Goal: Transaction & Acquisition: Download file/media

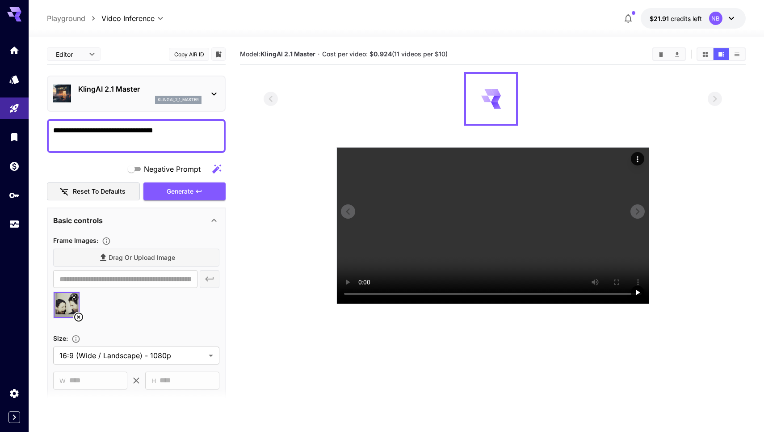
click at [495, 303] on video at bounding box center [493, 225] width 312 height 156
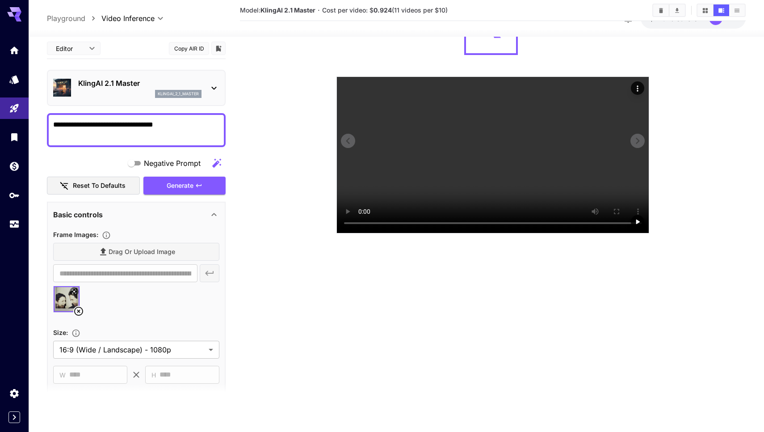
scroll to position [116, 0]
click at [705, 139] on section at bounding box center [493, 117] width 458 height 232
click at [361, 233] on video at bounding box center [493, 155] width 312 height 156
click at [348, 233] on video at bounding box center [493, 155] width 312 height 156
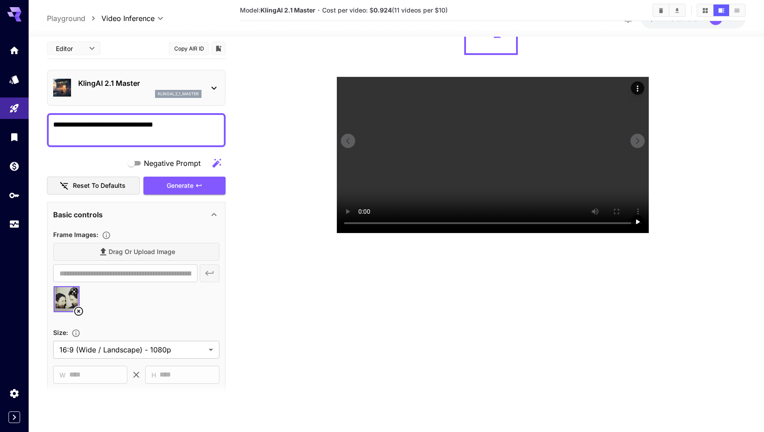
click at [346, 233] on video at bounding box center [493, 155] width 312 height 156
click at [361, 233] on video at bounding box center [493, 155] width 312 height 156
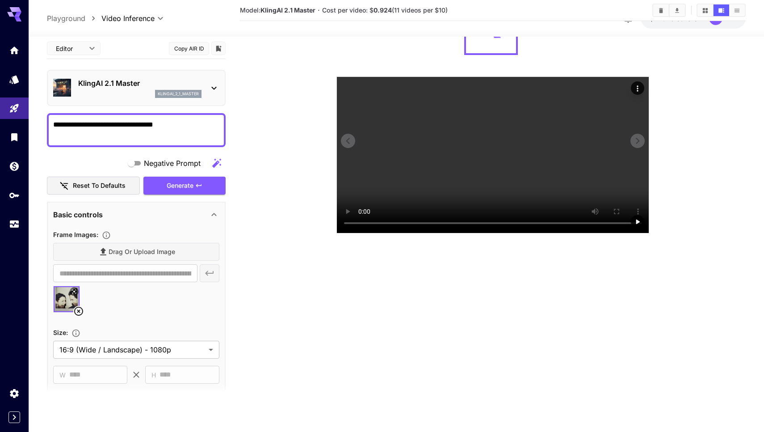
click at [361, 233] on video at bounding box center [493, 155] width 312 height 156
click at [401, 233] on video at bounding box center [493, 155] width 312 height 156
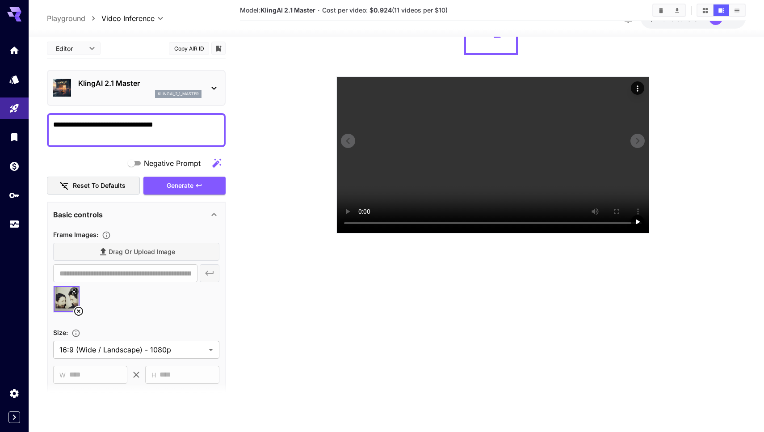
click at [362, 233] on video at bounding box center [493, 155] width 312 height 156
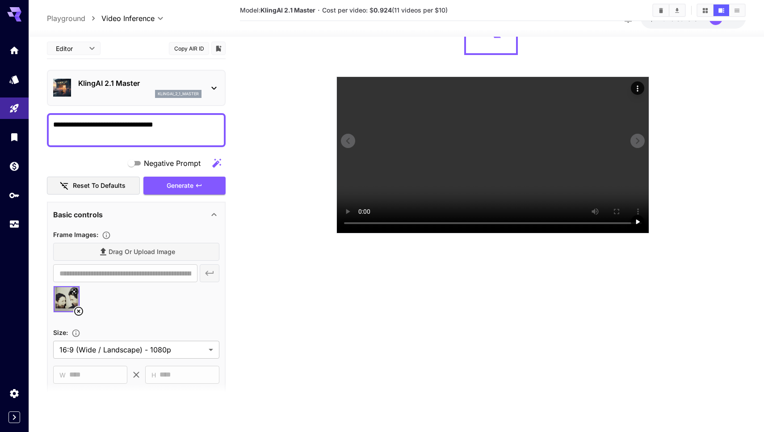
click at [362, 233] on video at bounding box center [493, 155] width 312 height 156
drag, startPoint x: 493, startPoint y: 395, endPoint x: 464, endPoint y: 396, distance: 29.5
click at [464, 233] on video at bounding box center [493, 155] width 312 height 156
click at [462, 233] on video at bounding box center [493, 155] width 312 height 156
click at [618, 233] on video at bounding box center [493, 155] width 312 height 156
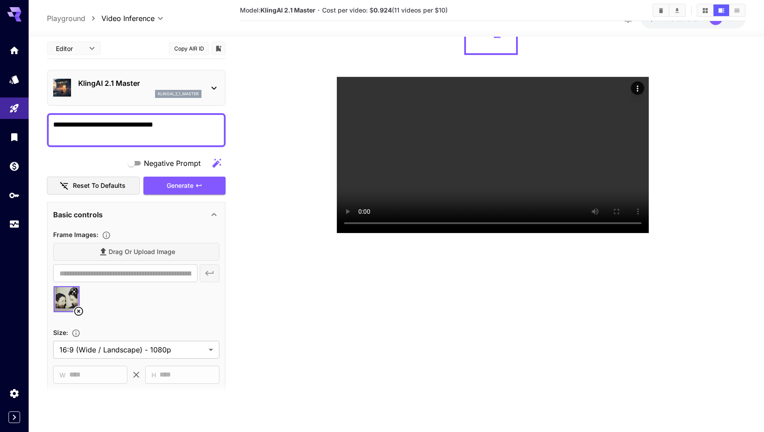
click at [703, 233] on section at bounding box center [493, 117] width 458 height 232
click at [639, 84] on icon "Actions" at bounding box center [637, 88] width 9 height 9
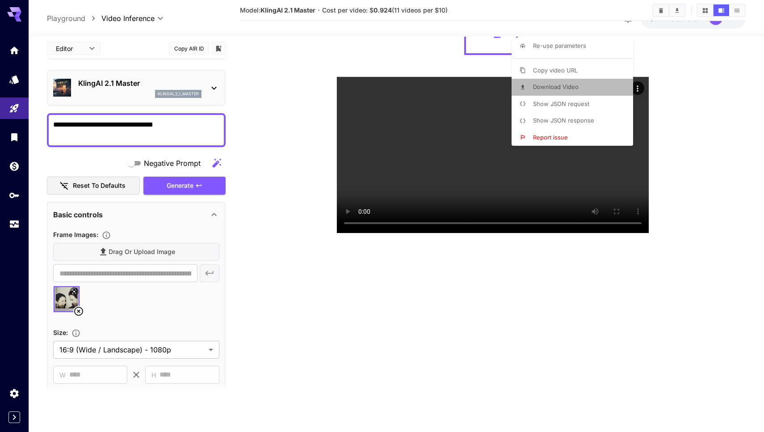
click at [575, 82] on li "Download Video" at bounding box center [575, 87] width 127 height 17
